Goal: Find specific page/section: Find specific page/section

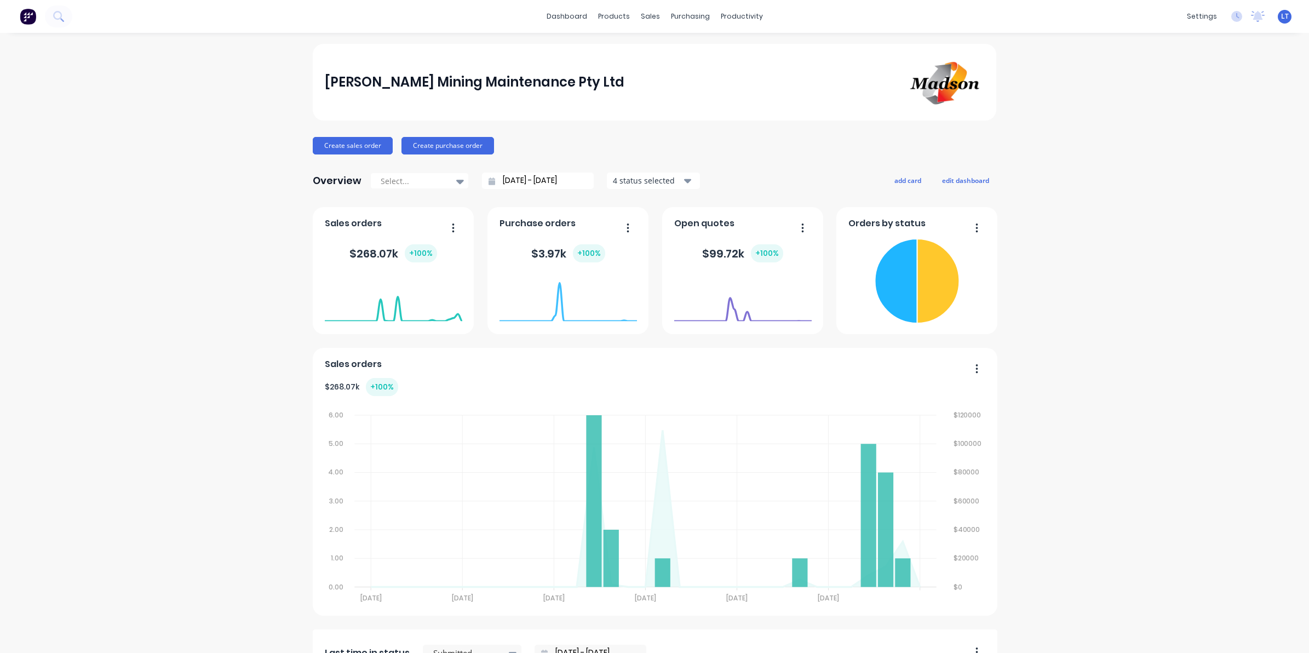
drag, startPoint x: 1085, startPoint y: 189, endPoint x: 1068, endPoint y: 151, distance: 41.9
click at [1068, 151] on div "[PERSON_NAME] Mining Maintenance Pty Ltd Create sales order Create purchase ord…" at bounding box center [654, 541] width 1309 height 994
click at [652, 55] on icon at bounding box center [648, 53] width 10 height 10
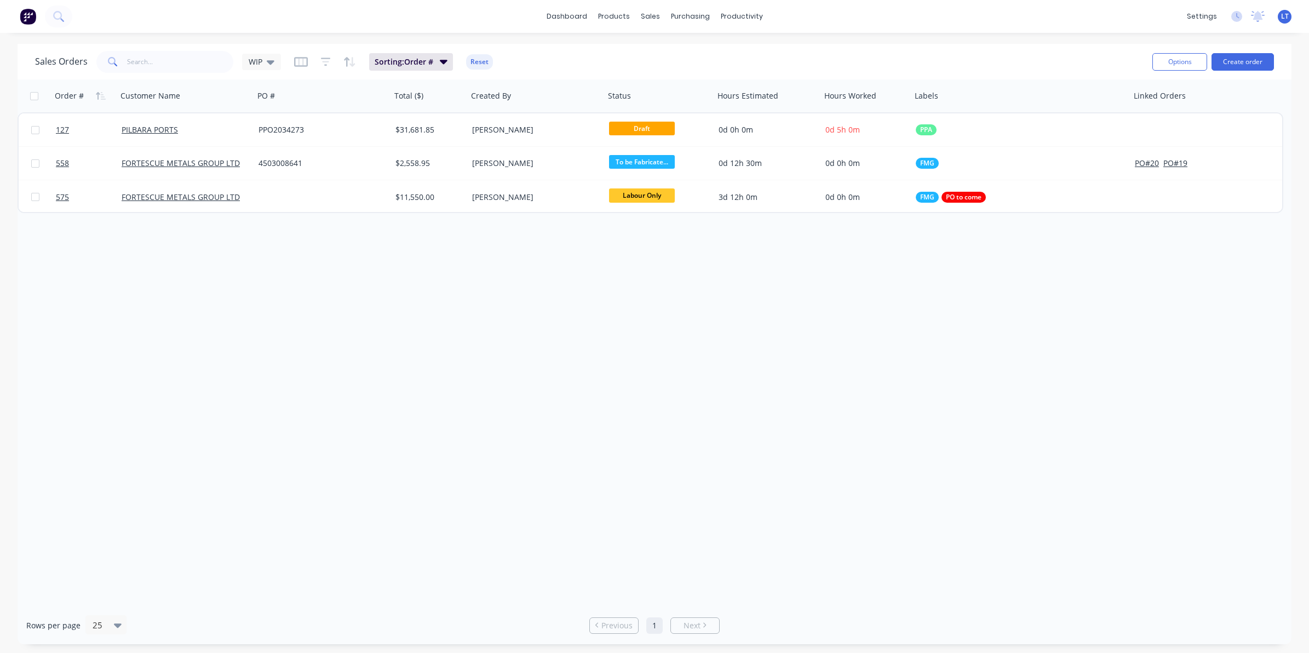
drag, startPoint x: 679, startPoint y: 316, endPoint x: 582, endPoint y: 308, distance: 97.8
click at [582, 308] on div "Order # Customer Name PO # Total ($) Created By Status Hours Estimated Hours Wo…" at bounding box center [655, 342] width 1274 height 527
click at [825, 362] on div "Order # Customer Name PO # Total ($) Created By Status Hours Estimated Hours Wo…" at bounding box center [655, 342] width 1274 height 527
drag, startPoint x: 822, startPoint y: 360, endPoint x: 744, endPoint y: 348, distance: 79.8
click at [744, 348] on div "Order # Customer Name PO # Total ($) Created By Status Hours Estimated Hours Wo…" at bounding box center [655, 342] width 1274 height 527
